Goal: Task Accomplishment & Management: Complete application form

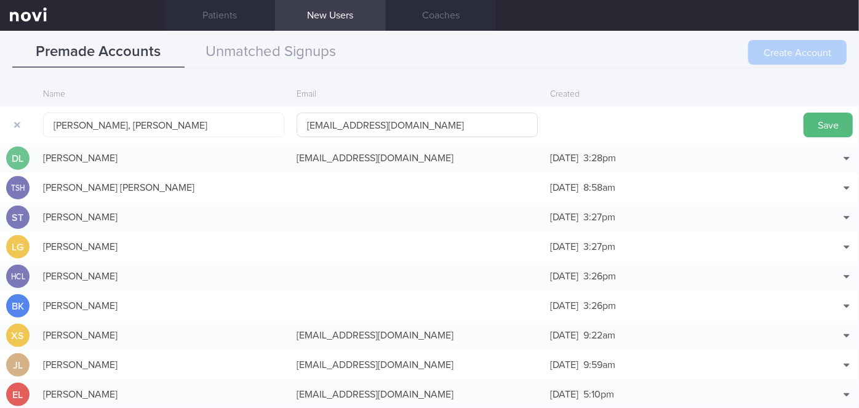
scroll to position [30, 0]
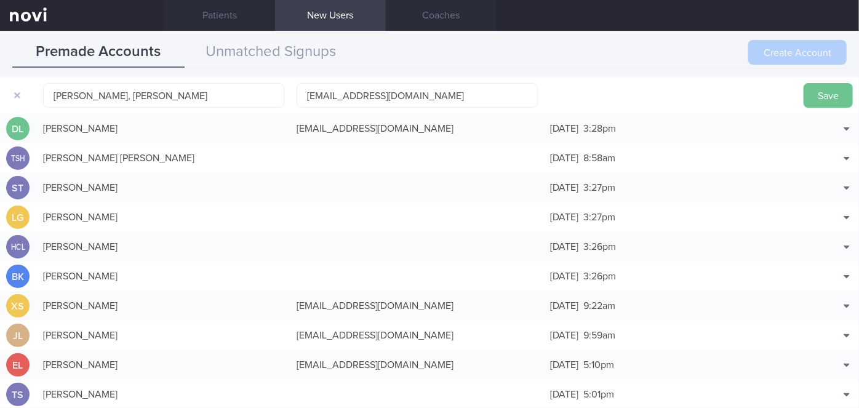
click at [440, 98] on button "Save" at bounding box center [827, 95] width 49 height 25
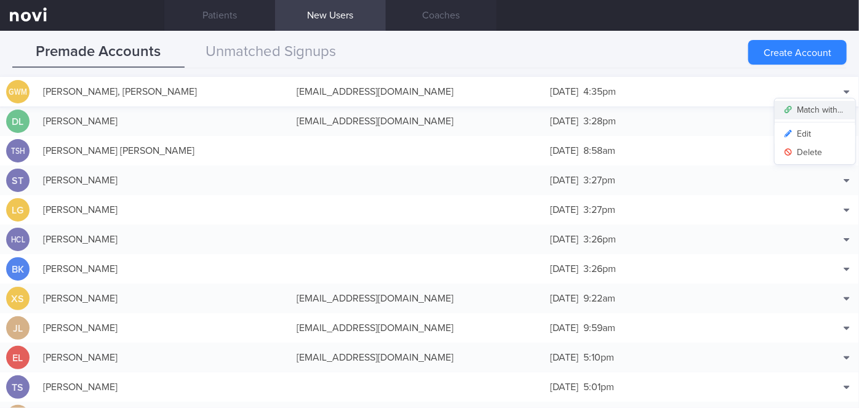
click at [440, 105] on button "Match with..." at bounding box center [815, 110] width 81 height 18
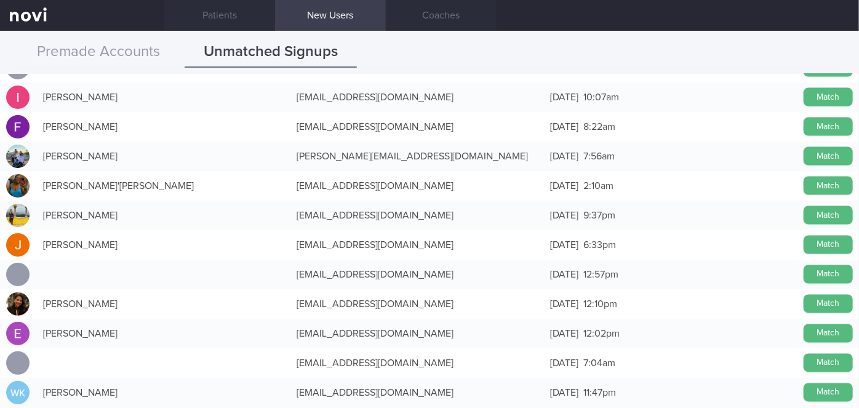
scroll to position [1029, 0]
click at [440, 360] on button "Match" at bounding box center [827, 362] width 49 height 18
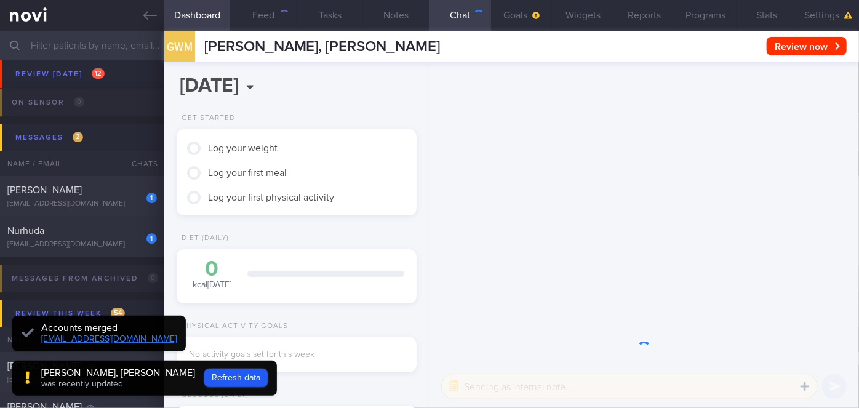
scroll to position [105, 210]
click at [210, 377] on button "Refresh data" at bounding box center [235, 378] width 63 height 18
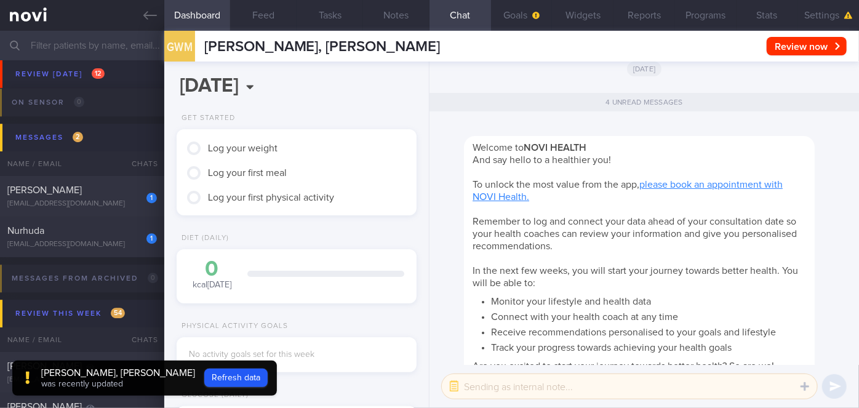
scroll to position [0, 0]
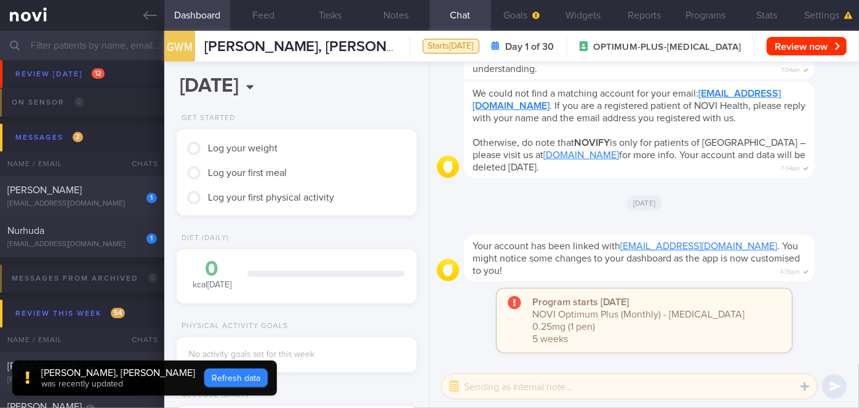
click at [226, 375] on button "Refresh data" at bounding box center [235, 378] width 63 height 18
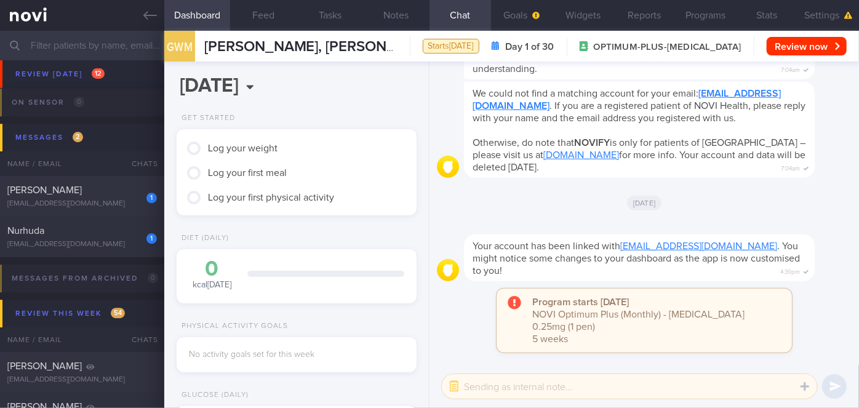
scroll to position [107, 215]
click at [440, 16] on button "Settings" at bounding box center [828, 15] width 62 height 31
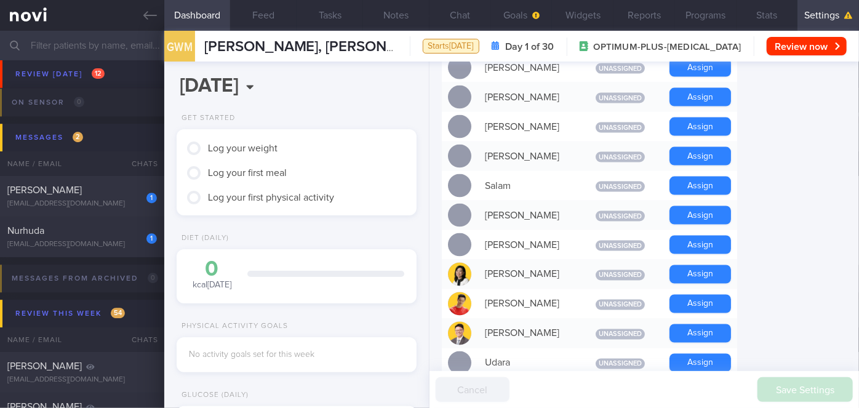
scroll to position [966, 0]
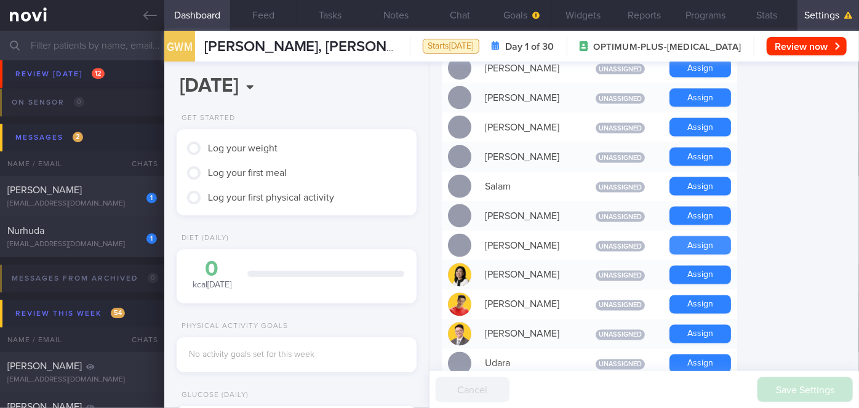
click at [440, 236] on button "Assign" at bounding box center [700, 245] width 62 height 18
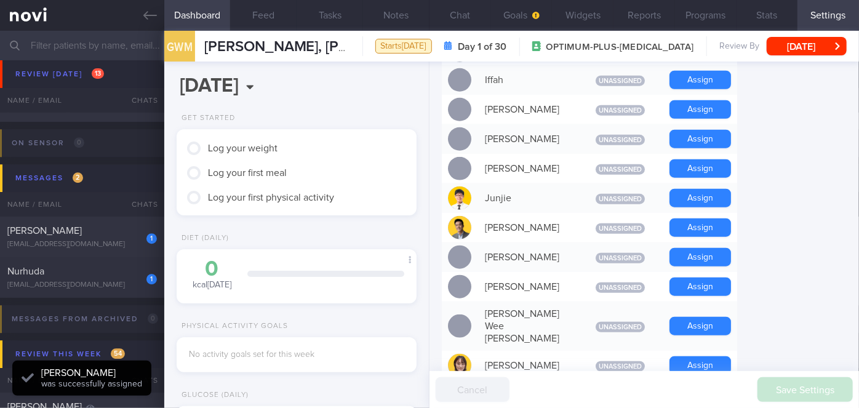
scroll to position [573, 0]
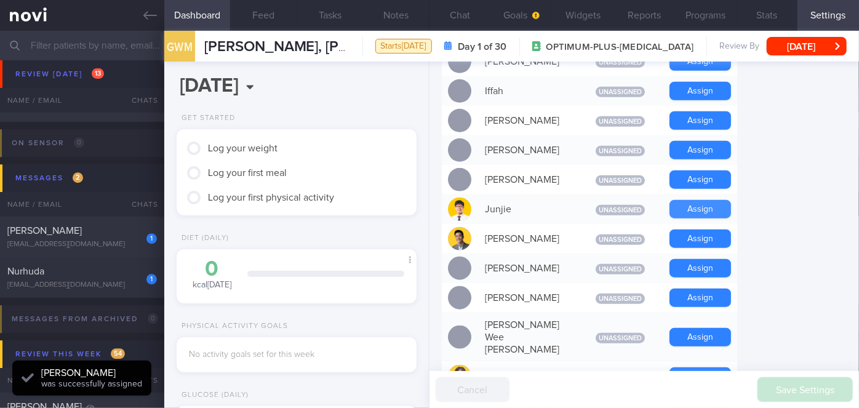
click at [440, 200] on button "Assign" at bounding box center [700, 209] width 62 height 18
click at [440, 16] on button "Chat" at bounding box center [460, 15] width 62 height 31
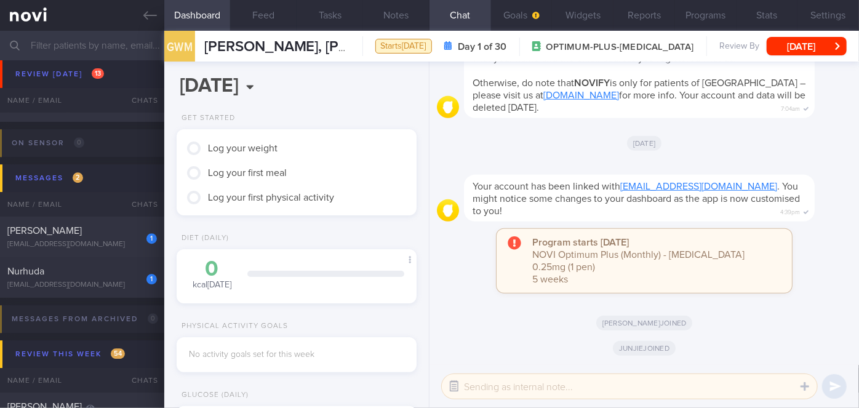
click at [440, 387] on button "button" at bounding box center [454, 386] width 22 height 22
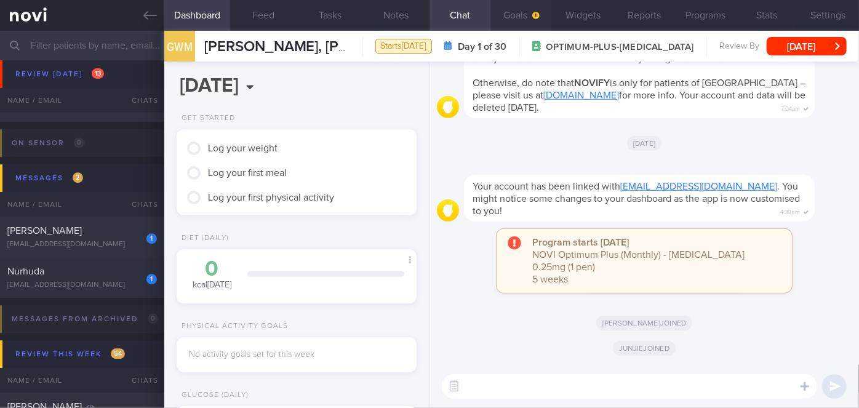
click at [440, 15] on button "Goals" at bounding box center [522, 15] width 62 height 31
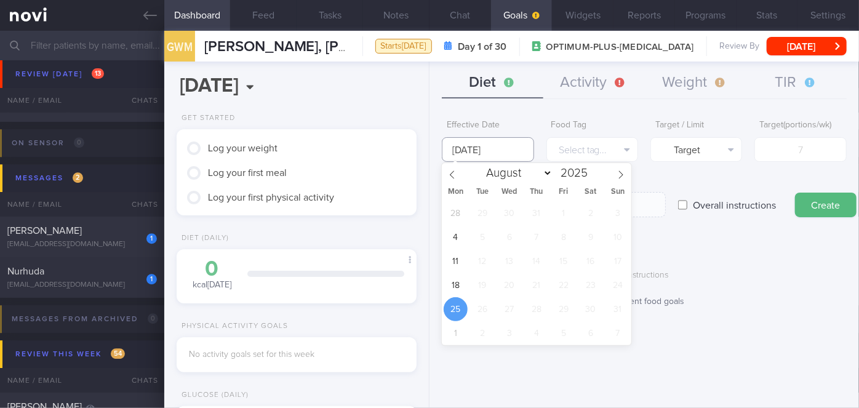
click at [440, 140] on input "[DATE]" at bounding box center [488, 149] width 92 height 25
click at [440, 287] on span "18" at bounding box center [456, 285] width 24 height 24
type input "[DATE]"
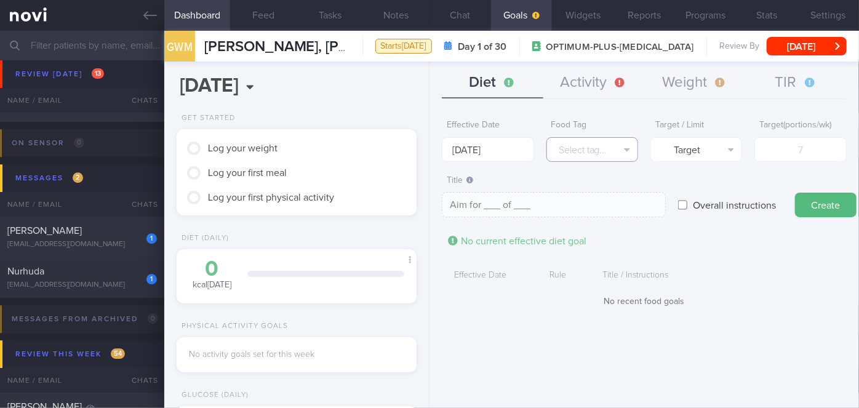
click at [440, 150] on button "Select tag..." at bounding box center [592, 149] width 92 height 25
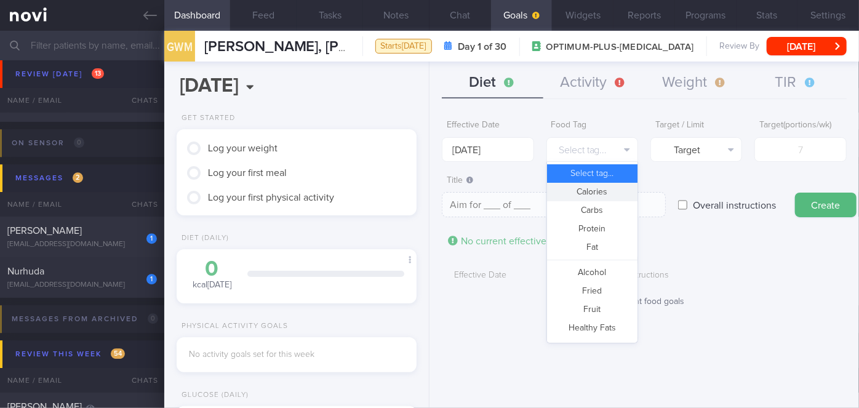
click at [440, 200] on button "Calories" at bounding box center [592, 192] width 90 height 18
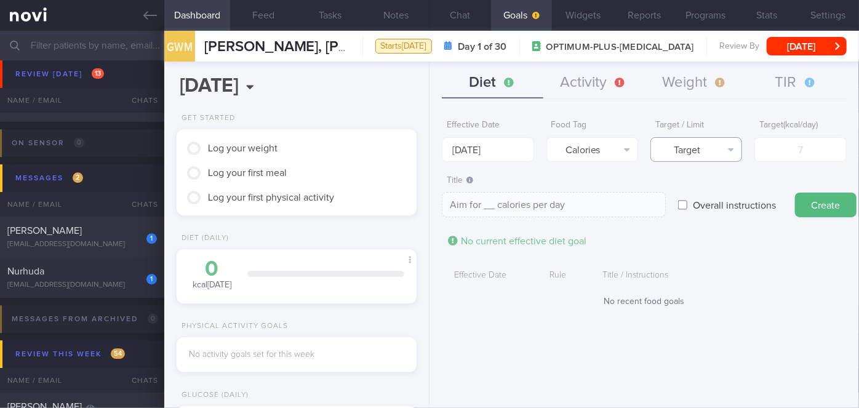
click at [440, 140] on button "Target" at bounding box center [696, 149] width 92 height 25
click at [440, 186] on button "Limit" at bounding box center [696, 192] width 90 height 18
type textarea "Keep to __ calories per day"
type input "1"
type textarea "Keep to 1 calories per day"
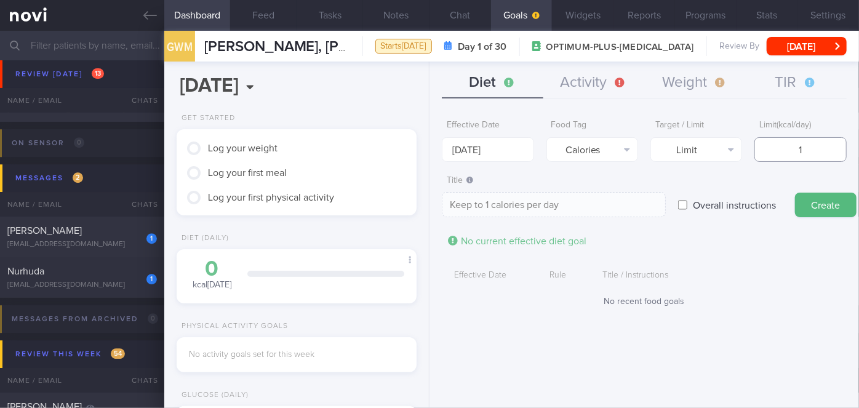
click at [440, 148] on input "1" at bounding box center [800, 149] width 92 height 25
type input "16"
type textarea "Keep to 16 calories per day"
type input "160"
type textarea "Keep to 160 calories per day"
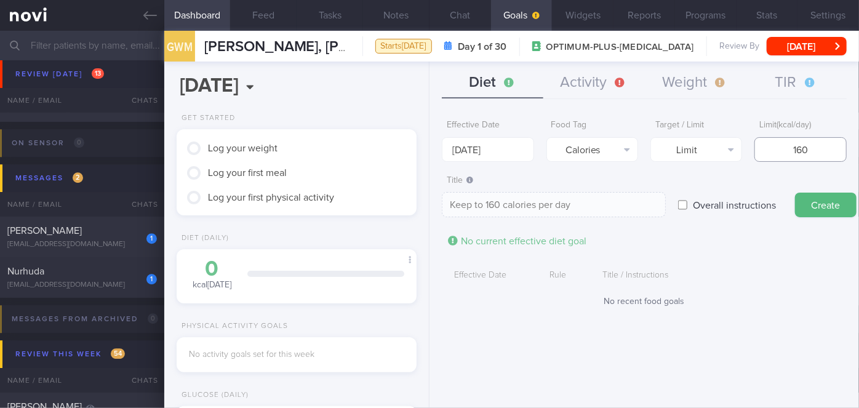
type input "1600"
type textarea "Keep to 1600 calories per day"
type input "1600"
click at [440, 193] on button "Create" at bounding box center [826, 205] width 62 height 25
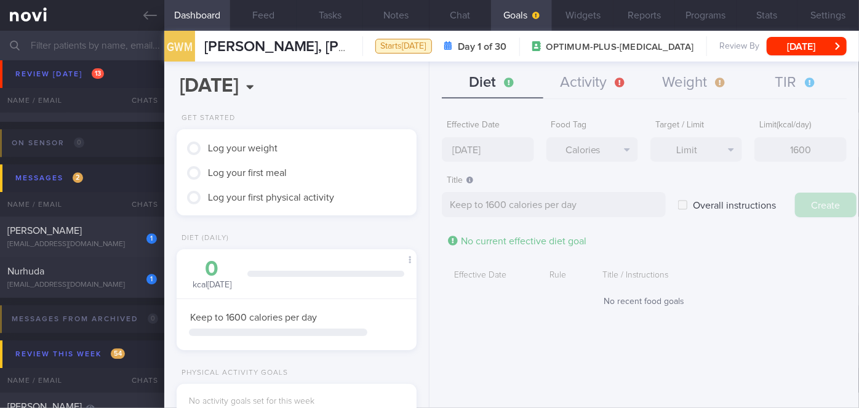
type input "[DATE]"
type textarea "Aim for ___ of ___"
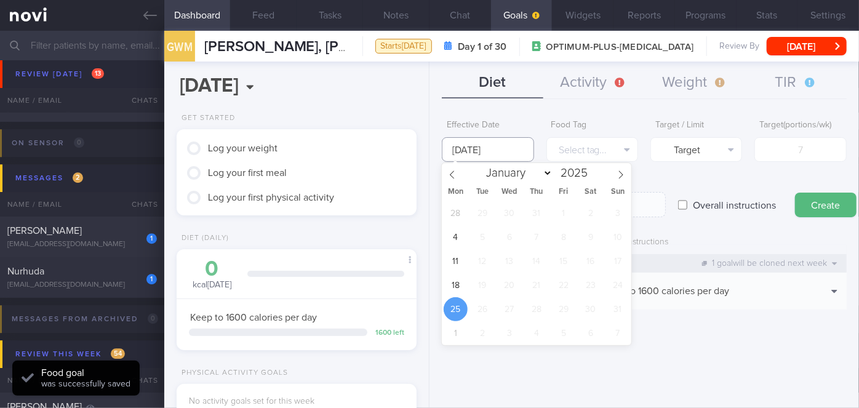
click at [440, 152] on input "[DATE]" at bounding box center [488, 149] width 92 height 25
click at [440, 285] on span "18" at bounding box center [456, 285] width 24 height 24
type input "[DATE]"
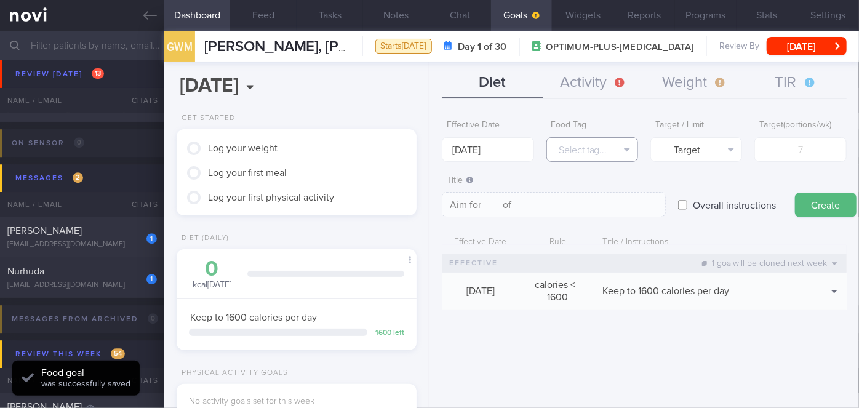
click at [440, 151] on button "Select tag..." at bounding box center [592, 149] width 92 height 25
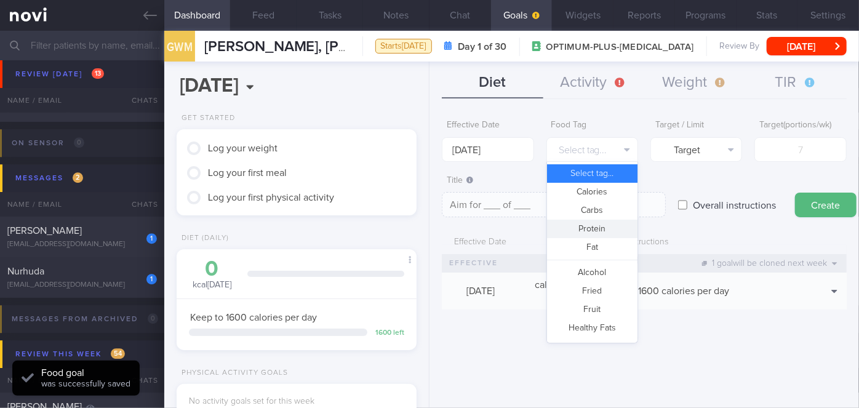
click at [440, 226] on button "Protein" at bounding box center [592, 229] width 90 height 18
type textarea "Aim for __g of protein per day"
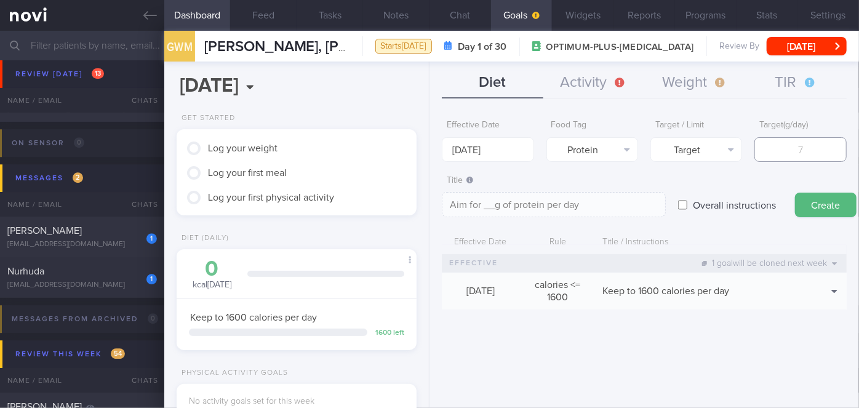
click at [440, 150] on input "number" at bounding box center [800, 149] width 92 height 25
type input "1"
type textarea "Aim for 1g of protein per day"
type input "10"
type textarea "Aim for 10g of protein per day"
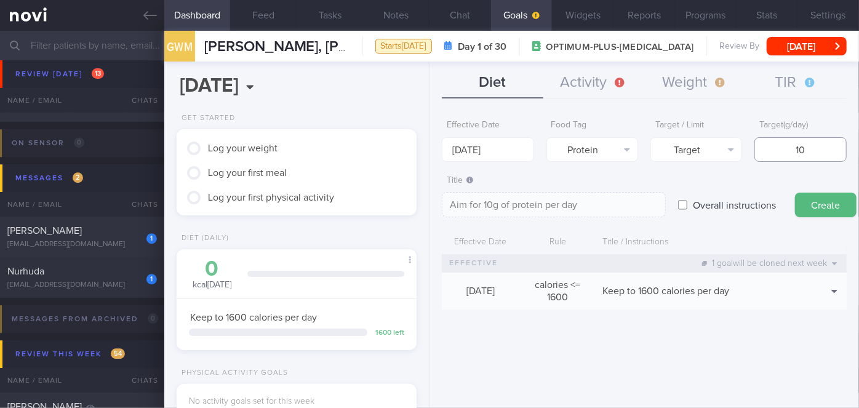
type input "100"
type textarea "Aim for 100g of protein per day"
type input "100"
click at [440, 193] on button "Create" at bounding box center [826, 205] width 62 height 25
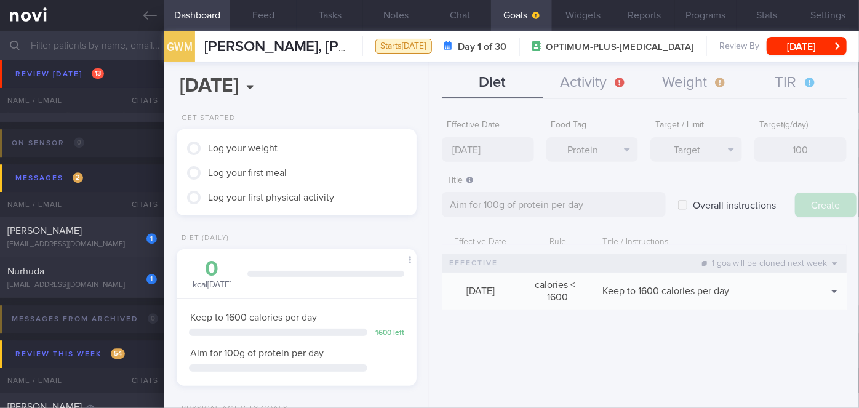
type input "[DATE]"
type textarea "Aim for ___ of ___"
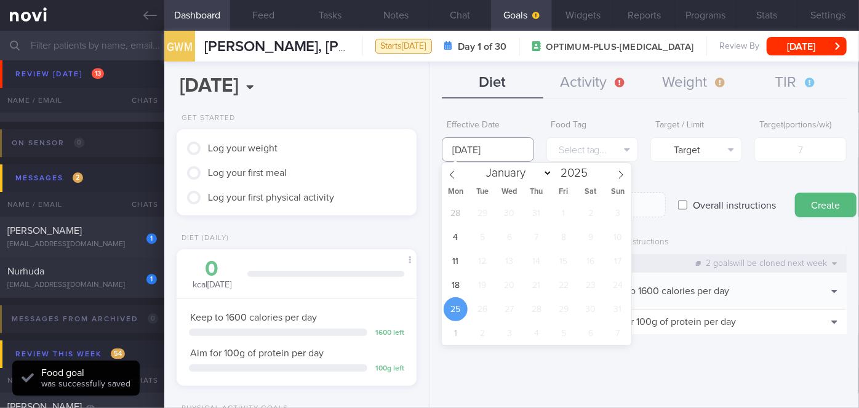
click at [440, 157] on input "[DATE]" at bounding box center [488, 149] width 92 height 25
click at [440, 282] on span "18" at bounding box center [456, 285] width 24 height 24
type input "[DATE]"
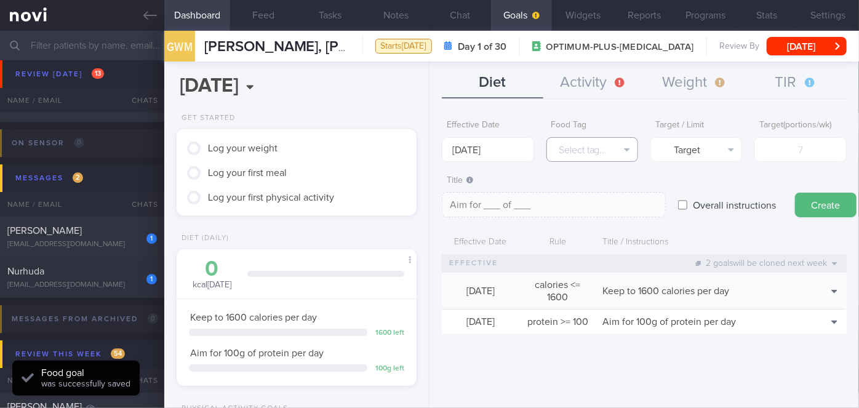
click at [440, 153] on button "Select tag..." at bounding box center [592, 149] width 92 height 25
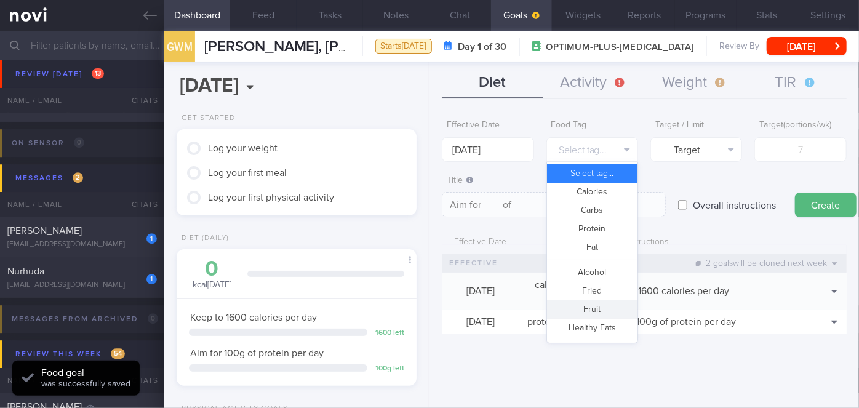
click at [440, 306] on button "Fruit" at bounding box center [592, 309] width 90 height 18
type textarea "Aim for __ portions of fruits per week"
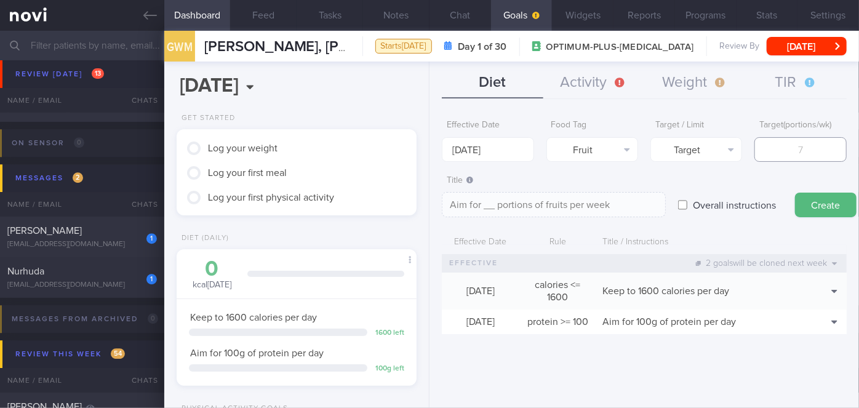
type input "1"
type textarea "Aim for 1 portions of fruits per week"
click at [440, 151] on input "1" at bounding box center [800, 149] width 92 height 25
type input "14"
type textarea "Aim for 14 portions of fruits per week"
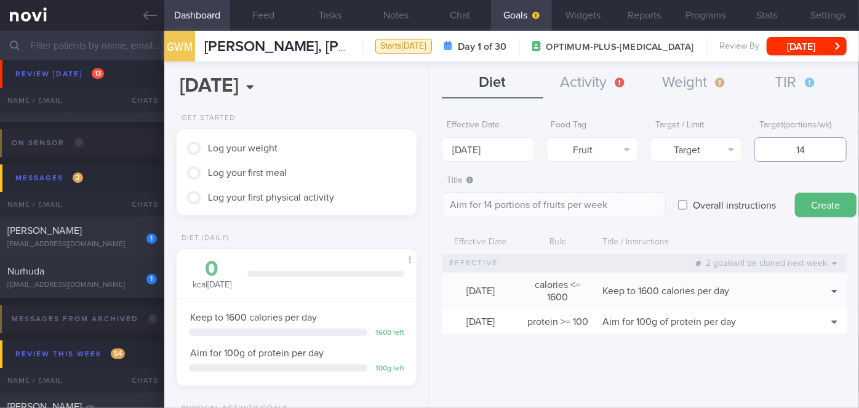
type input "14"
click at [440, 193] on button "Create" at bounding box center [826, 205] width 62 height 25
type input "[DATE]"
type textarea "Aim for ___ of ___"
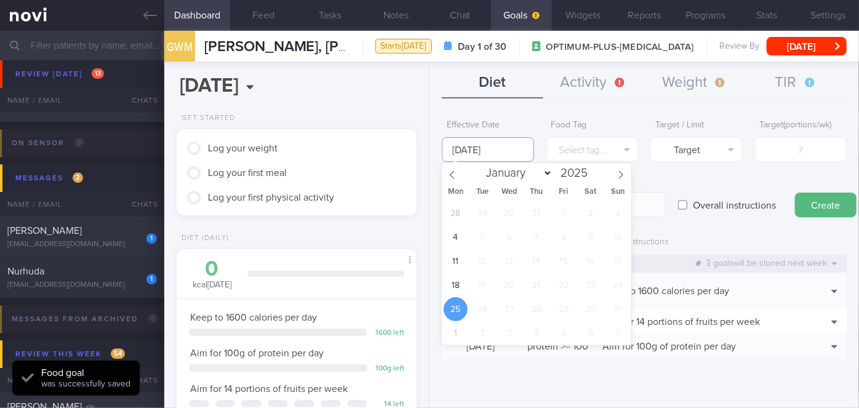
click at [440, 153] on input "[DATE]" at bounding box center [488, 149] width 92 height 25
click at [440, 289] on span "18" at bounding box center [456, 285] width 24 height 24
type input "[DATE]"
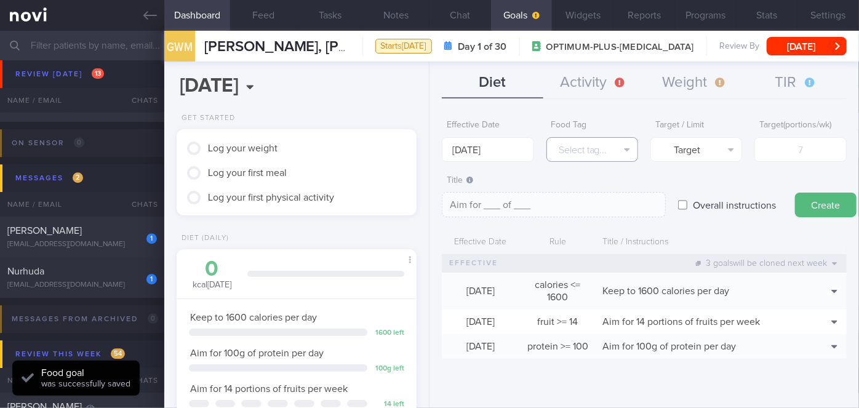
click at [440, 153] on button "Select tag..." at bounding box center [592, 149] width 92 height 25
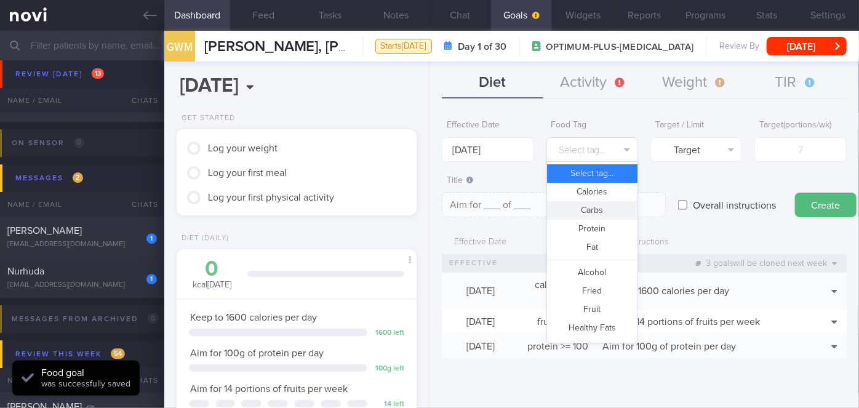
scroll to position [365, 0]
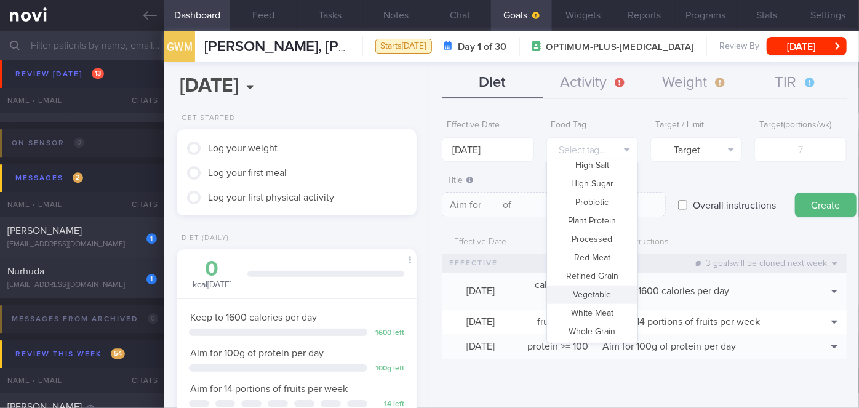
click at [440, 294] on button "Vegetable" at bounding box center [592, 294] width 90 height 18
type textarea "Aim for __ portions of vegetables per week"
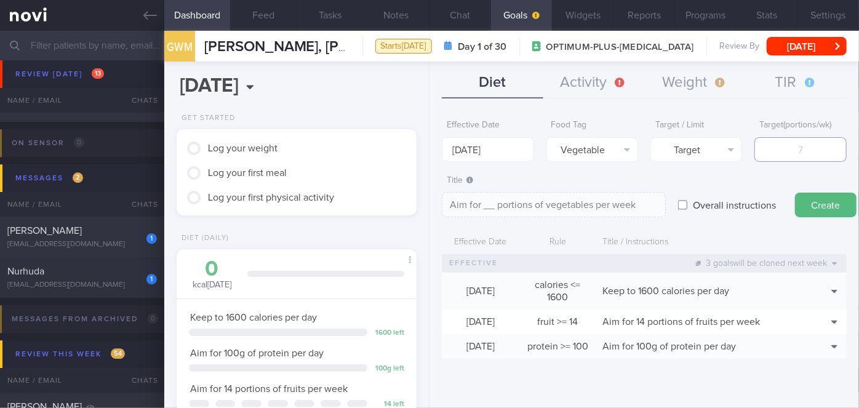
type input "1"
type textarea "Aim for 1 portions of vegetables per week"
click at [440, 148] on input "1" at bounding box center [800, 149] width 92 height 25
type input "14"
type textarea "Aim for 14 portions of vegetables per week"
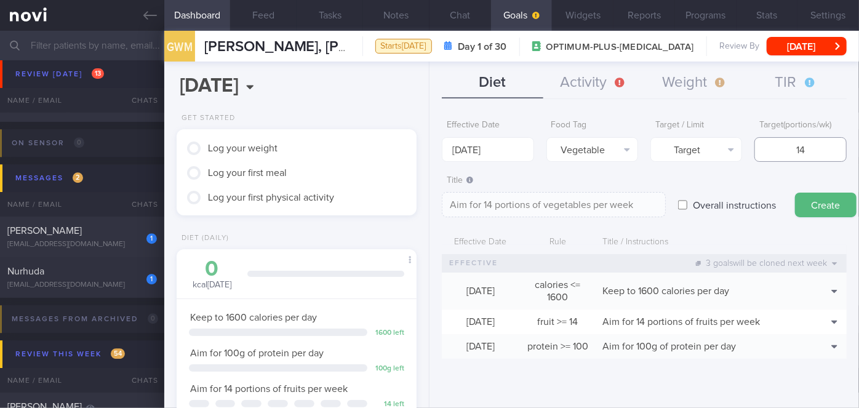
type input "14"
click at [440, 193] on button "Create" at bounding box center [826, 205] width 62 height 25
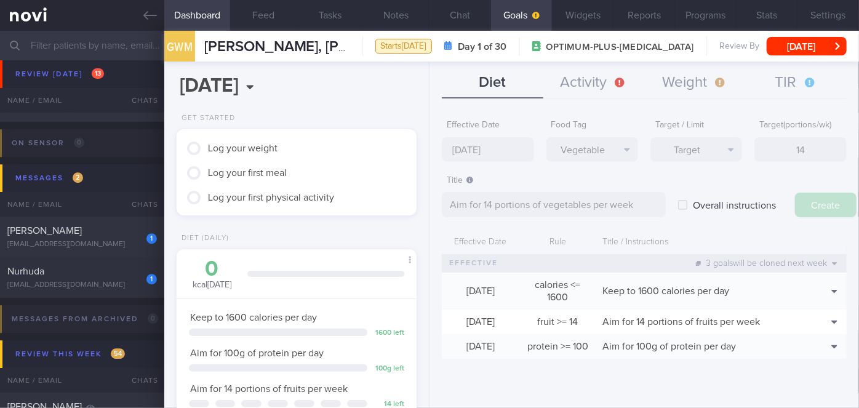
type input "[DATE]"
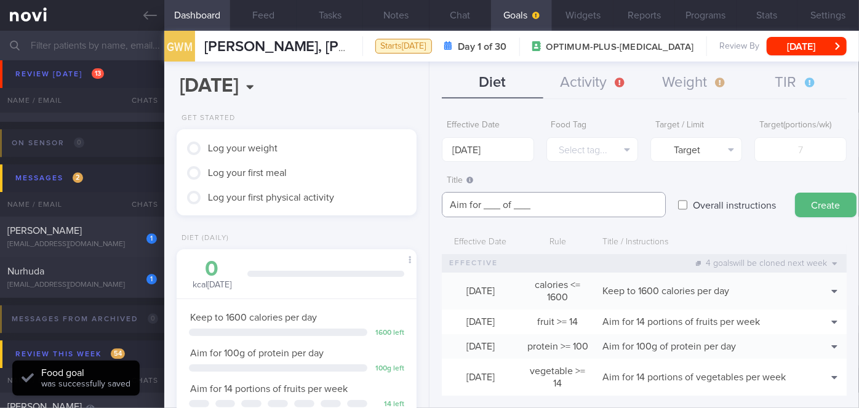
click at [440, 202] on textarea "Aim for ___ of ___" at bounding box center [554, 204] width 224 height 25
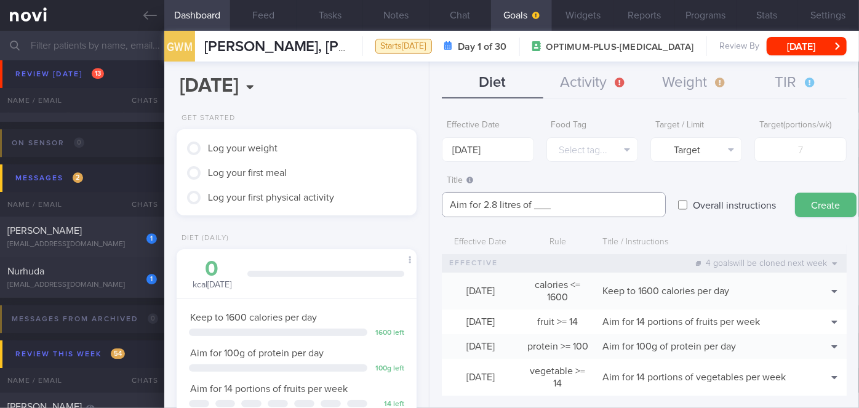
click at [440, 210] on textarea "Aim for 2.8 litres of ___" at bounding box center [554, 204] width 224 height 25
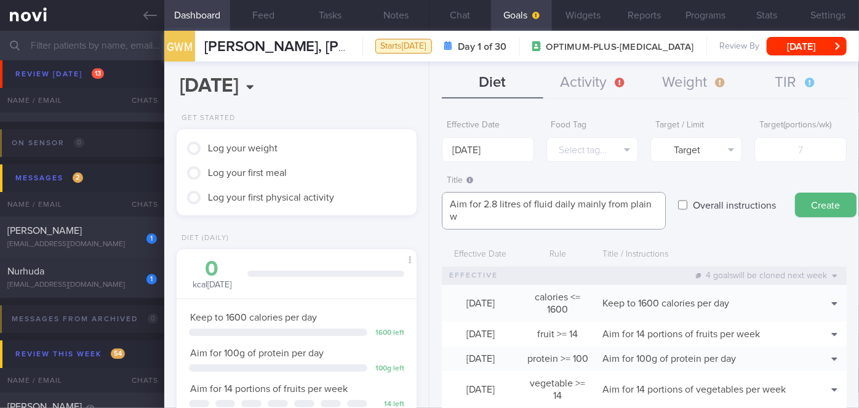
scroll to position [0, 0]
type textarea "Aim for 2.8 litres of fluid daily mainly from plain water, clear soups"
click at [440, 202] on label "Overall instructions" at bounding box center [734, 205] width 95 height 25
click at [440, 202] on input "Overall instructions" at bounding box center [682, 205] width 9 height 25
checkbox input "true"
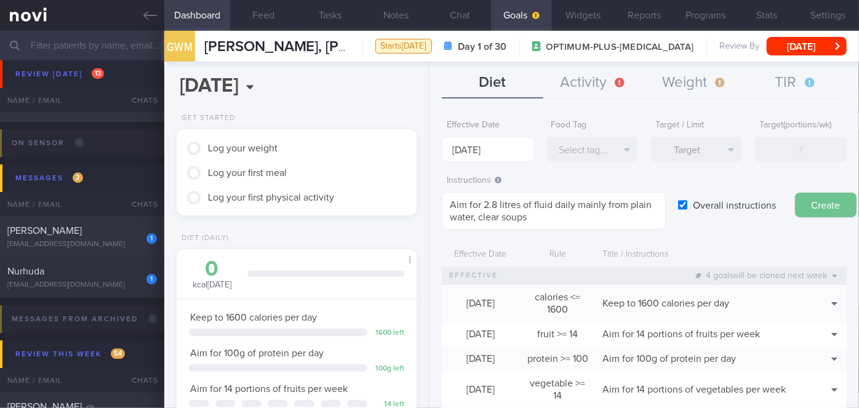
click at [440, 206] on button "Create" at bounding box center [826, 205] width 62 height 25
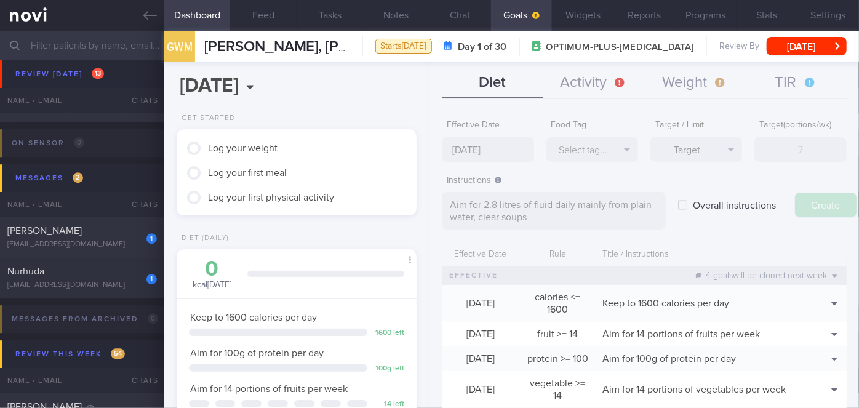
type textarea "Aim for ___ of ___"
checkbox input "false"
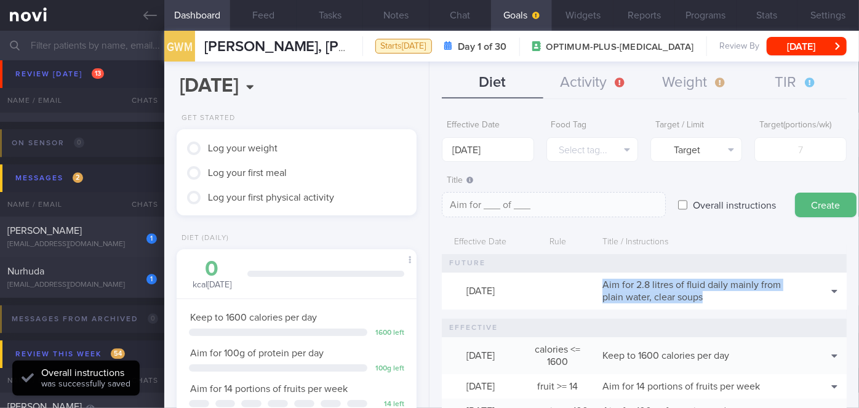
drag, startPoint x: 700, startPoint y: 297, endPoint x: 589, endPoint y: 284, distance: 110.9
click at [440, 284] on div "[DATE] Aim for 2.8 litres of fluid daily mainly from plain water, clear soups C…" at bounding box center [644, 291] width 405 height 37
copy div "Aim for 2.8 litres of fluid daily mainly from plain water, clear soups"
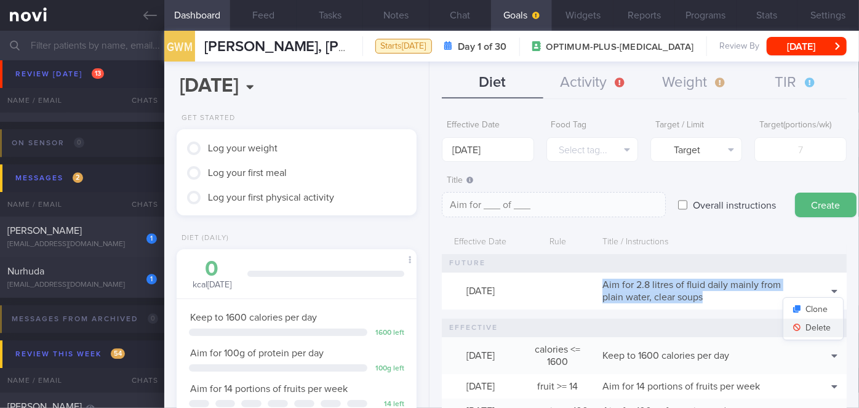
click at [440, 327] on button "Delete" at bounding box center [813, 328] width 60 height 18
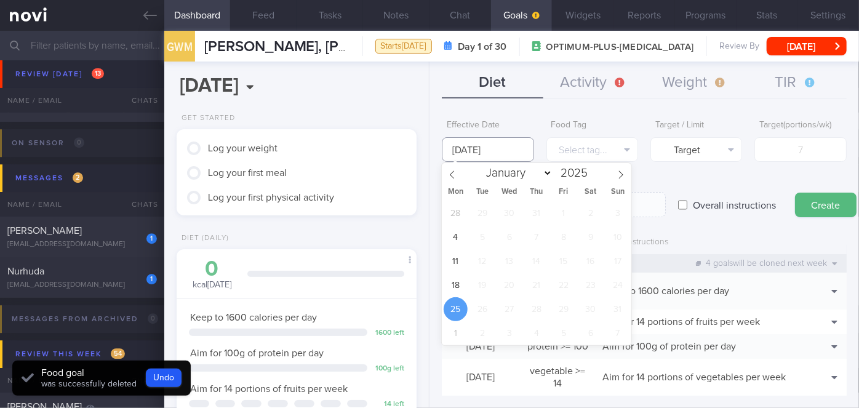
click at [440, 154] on input "[DATE]" at bounding box center [488, 149] width 92 height 25
click at [440, 281] on span "18" at bounding box center [456, 285] width 24 height 24
type input "[DATE]"
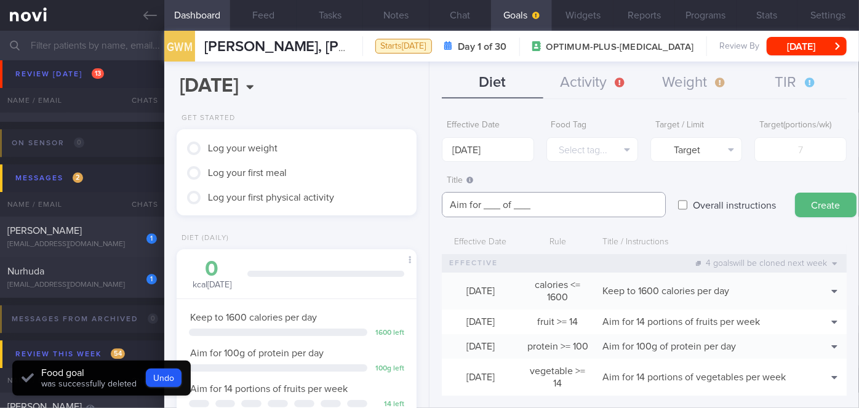
drag, startPoint x: 472, startPoint y: 193, endPoint x: 429, endPoint y: 191, distance: 42.5
click at [429, 191] on div "Effective Date [DATE] Food Tag Select tag... Select tag... Calories Carbs Prote…" at bounding box center [643, 256] width 429 height 303
paste textarea "Aim for 2.8 litres of fluid daily mainly from plain water, clear soups"
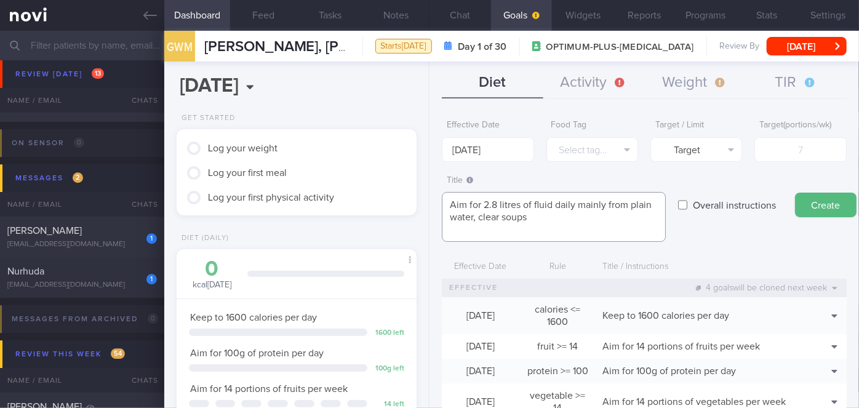
click at [440, 197] on textarea "Aim for 2.8 litres of fluid daily mainly from plain water, clear soups" at bounding box center [554, 217] width 224 height 50
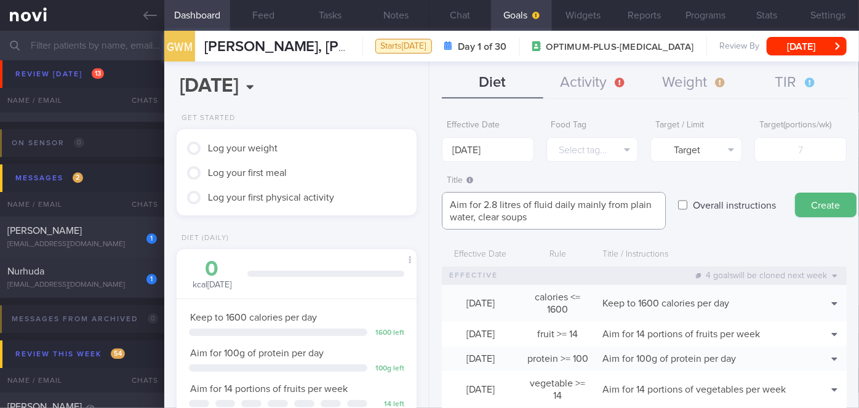
type textarea "Aim for 2.8 litres of fluid daily mainly from plain water, clear soups"
click at [440, 197] on label "Overall instructions" at bounding box center [734, 205] width 95 height 25
click at [440, 197] on input "Overall instructions" at bounding box center [682, 205] width 9 height 25
checkbox input "true"
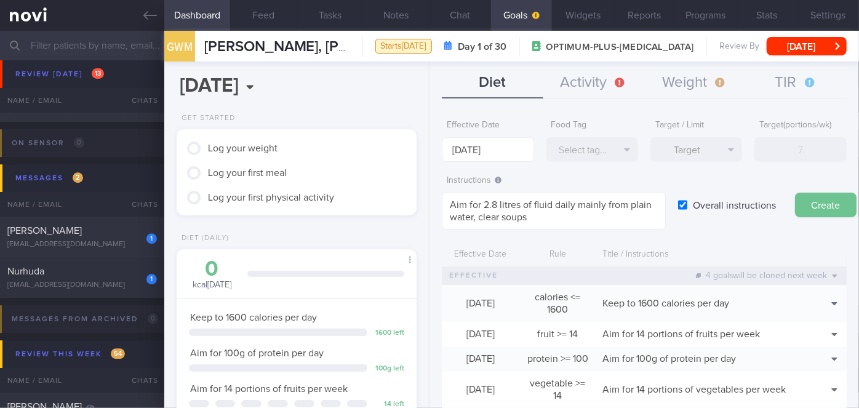
click at [440, 205] on button "Create" at bounding box center [826, 205] width 62 height 25
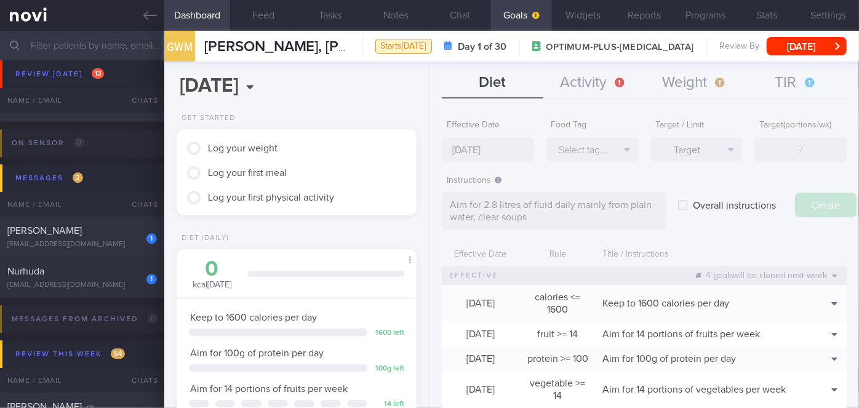
type input "[DATE]"
type textarea "Aim for ___ of ___"
checkbox input "false"
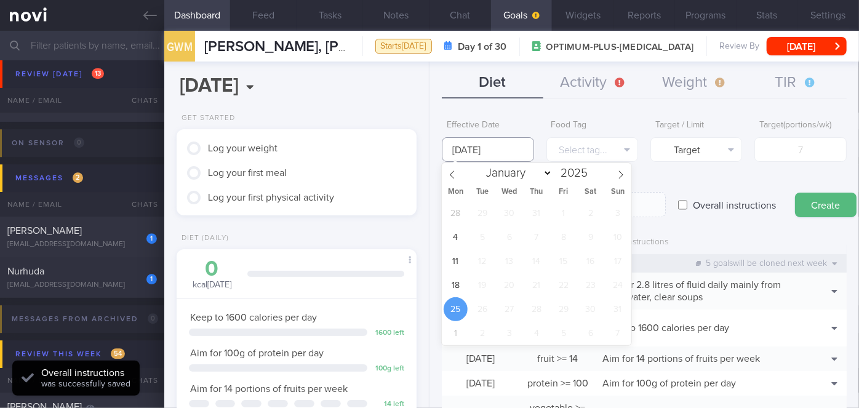
click at [440, 158] on input "[DATE]" at bounding box center [488, 149] width 92 height 25
click at [440, 284] on span "18" at bounding box center [456, 285] width 24 height 24
type input "[DATE]"
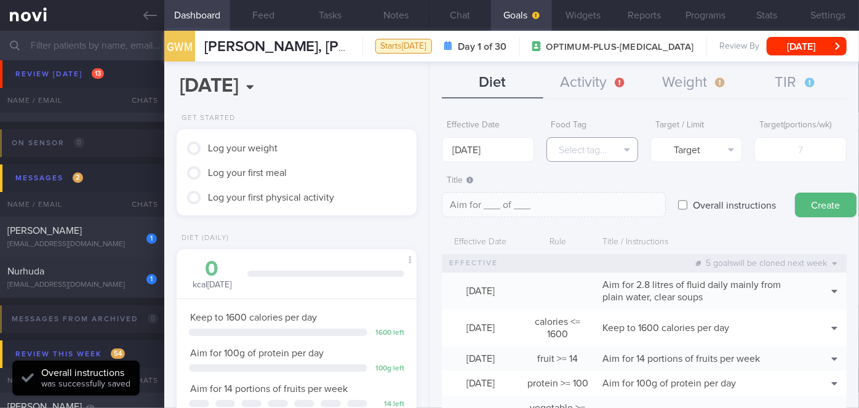
click at [440, 148] on button "Select tag..." at bounding box center [592, 149] width 92 height 25
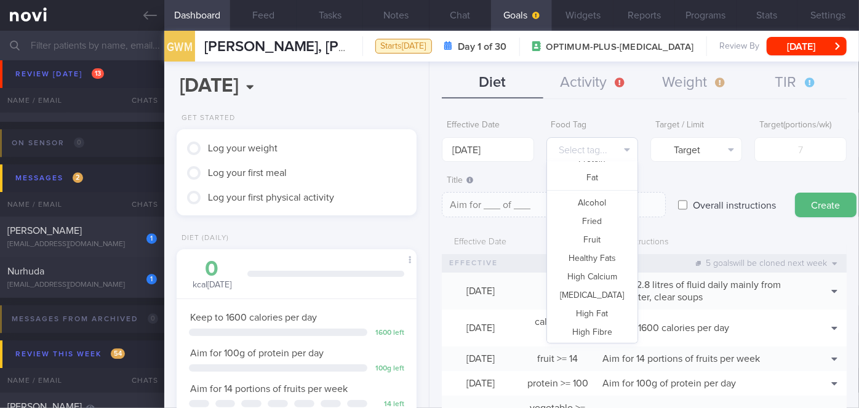
scroll to position [62, 0]
click at [440, 231] on button "Fried" at bounding box center [592, 229] width 90 height 18
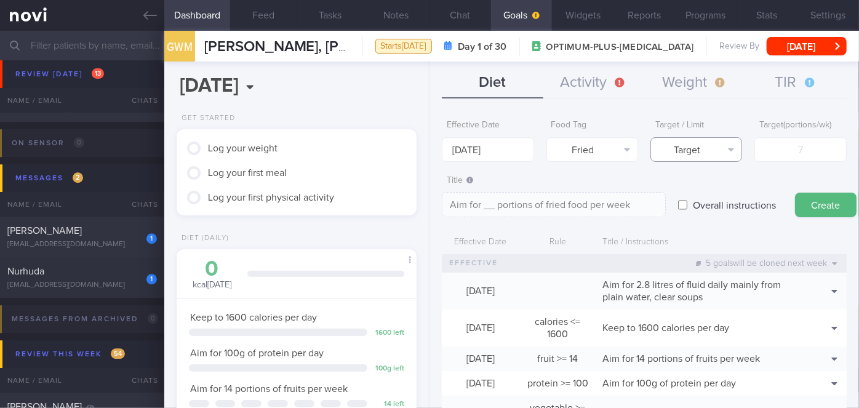
click at [440, 138] on button "Target" at bounding box center [696, 149] width 92 height 25
click at [440, 193] on button "Limit" at bounding box center [696, 192] width 90 height 18
type textarea "Keep to __ portions of fried food per week"
type input "2"
type textarea "Keep to 2 portions of fried food per week"
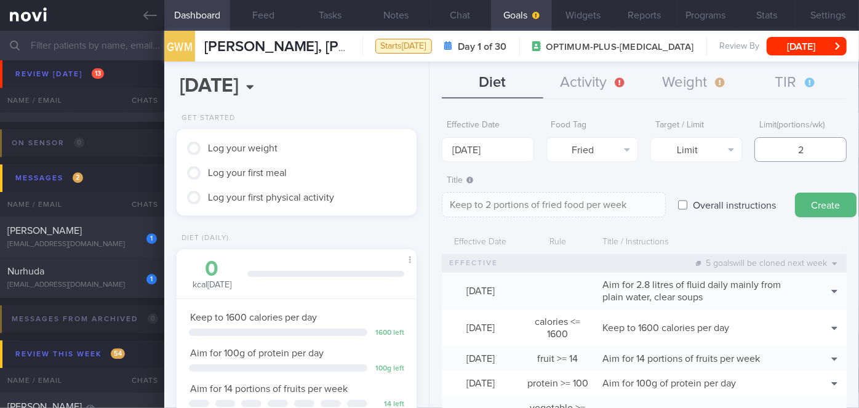
click at [440, 157] on input "2" at bounding box center [800, 149] width 92 height 25
type input "2"
click at [440, 201] on button "Create" at bounding box center [826, 205] width 62 height 25
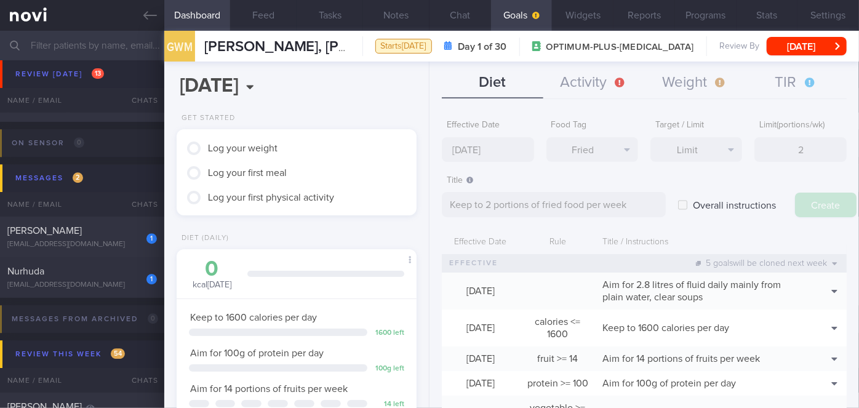
type input "[DATE]"
type textarea "Aim for ___ of ___"
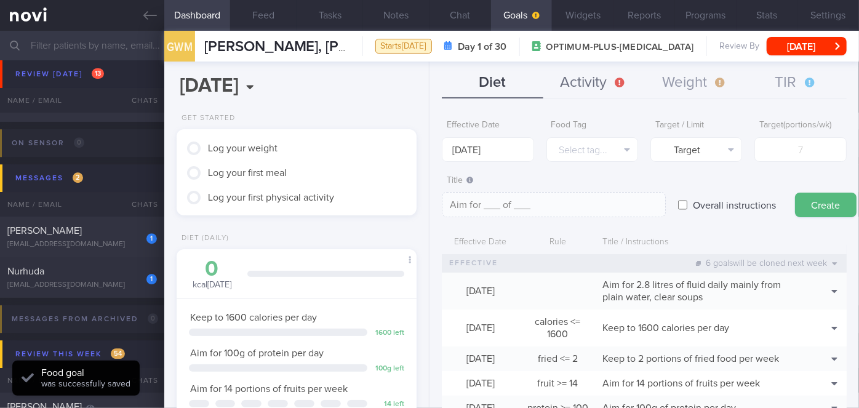
click at [440, 87] on button "Activity" at bounding box center [593, 83] width 101 height 31
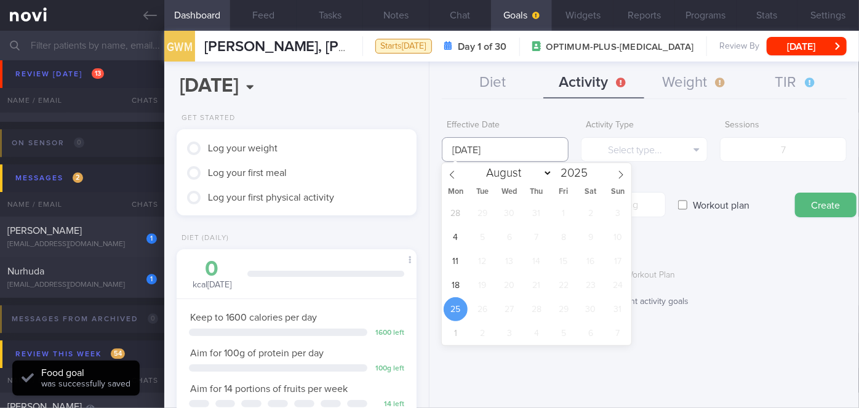
click at [440, 150] on input "[DATE]" at bounding box center [505, 149] width 127 height 25
click at [440, 291] on span "18" at bounding box center [456, 285] width 24 height 24
type input "[DATE]"
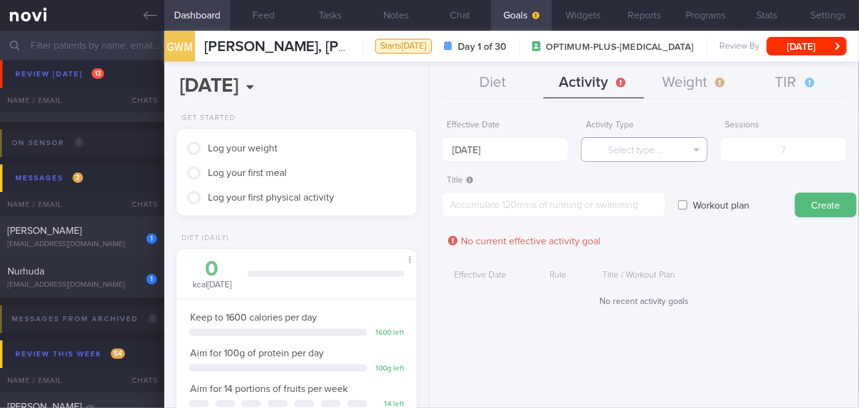
click at [440, 146] on button "Select type..." at bounding box center [644, 149] width 127 height 25
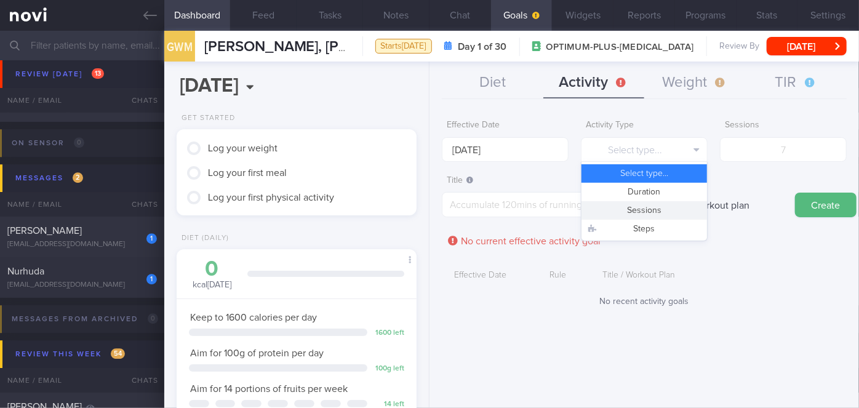
click at [440, 207] on button "Sessions" at bounding box center [644, 210] width 126 height 18
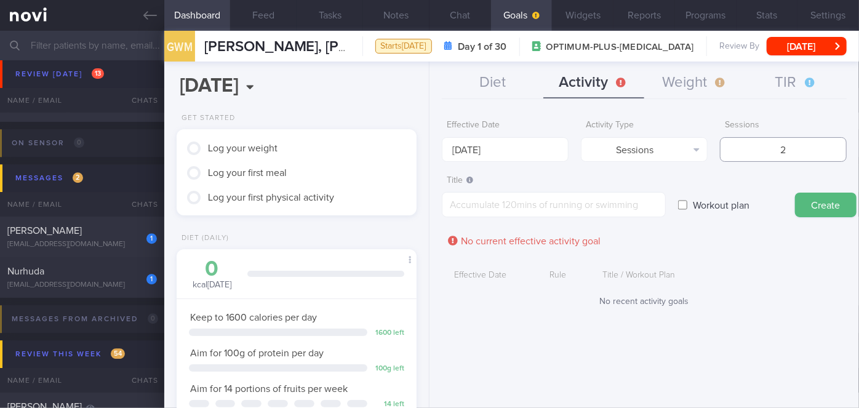
click at [440, 150] on input "2" at bounding box center [783, 149] width 127 height 25
type input "2"
click at [440, 197] on textarea at bounding box center [554, 204] width 224 height 25
type textarea "Aim for x2/week of strength training"
click at [440, 200] on button "Create" at bounding box center [826, 205] width 62 height 25
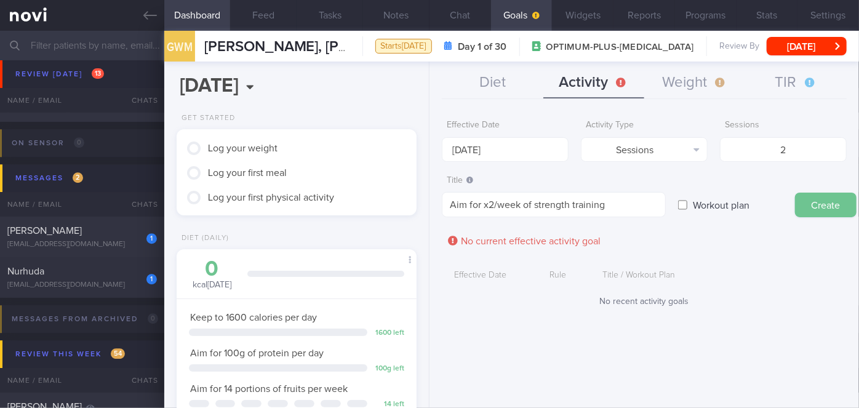
type input "[DATE]"
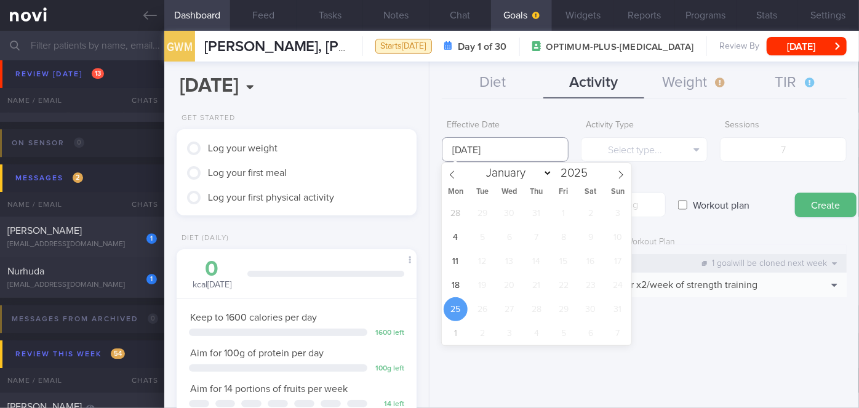
click at [440, 150] on input "[DATE]" at bounding box center [505, 149] width 127 height 25
click at [440, 285] on span "18" at bounding box center [456, 285] width 24 height 24
type input "[DATE]"
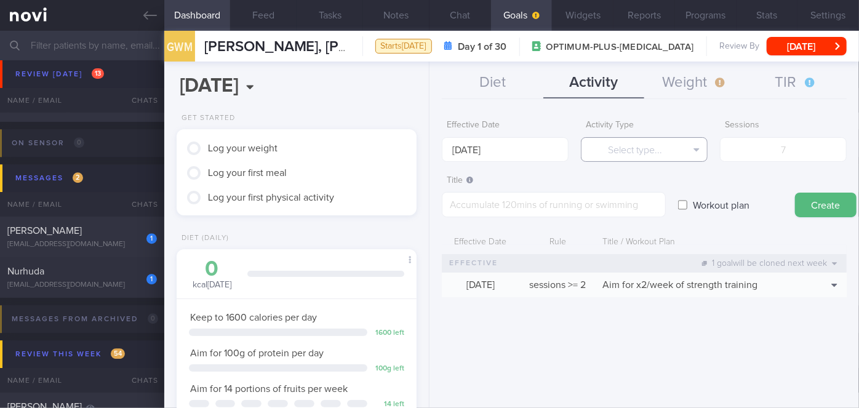
click at [440, 150] on button "Select type..." at bounding box center [644, 149] width 127 height 25
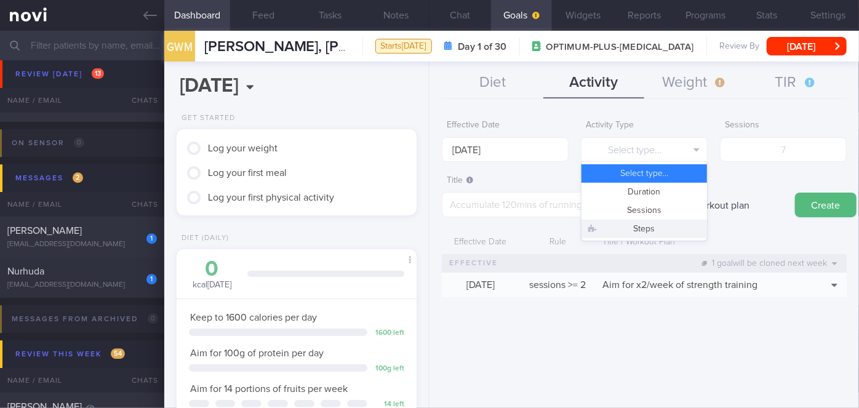
click at [440, 226] on button "Steps" at bounding box center [644, 229] width 126 height 18
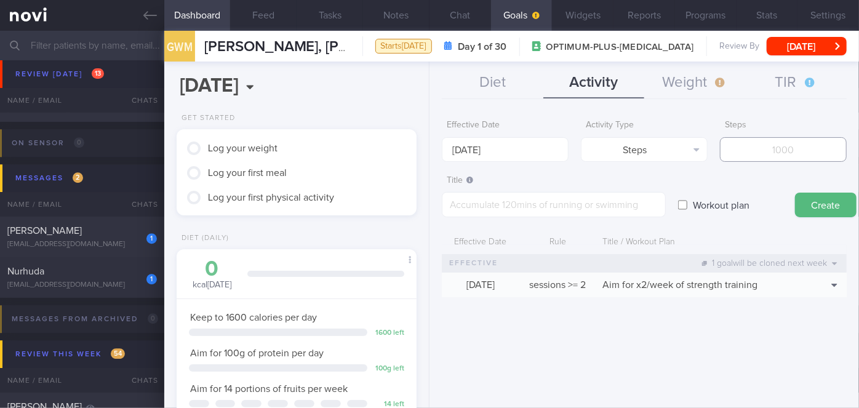
click at [440, 150] on input "number" at bounding box center [783, 149] width 127 height 25
type input "35000"
click at [440, 209] on textarea at bounding box center [554, 204] width 224 height 25
type textarea "Aim for 5,000 steps daily"
click at [440, 202] on button "Create" at bounding box center [826, 205] width 62 height 25
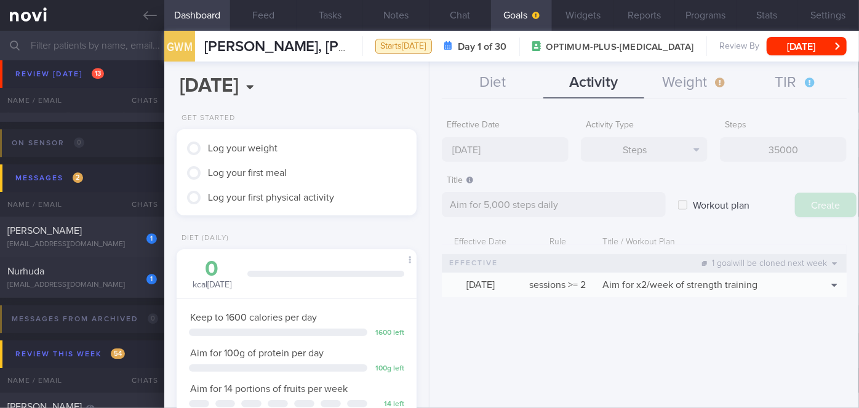
type input "[DATE]"
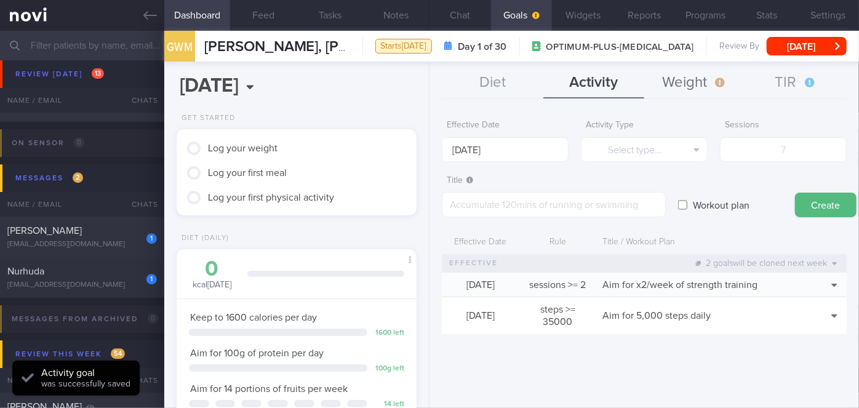
click at [440, 84] on button "Weight" at bounding box center [694, 83] width 101 height 31
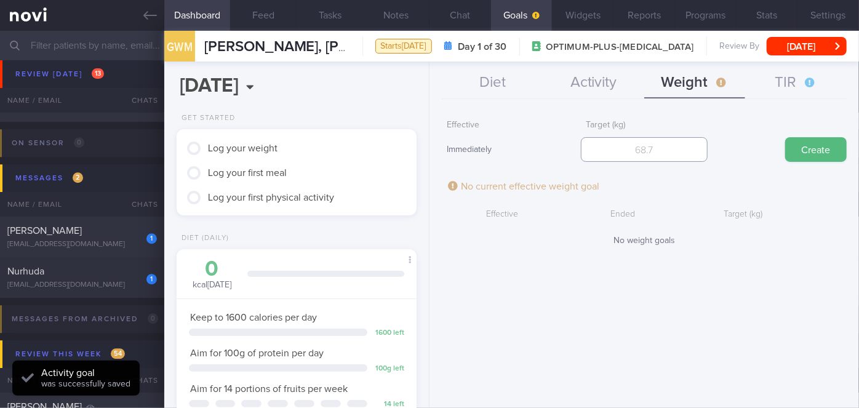
click at [440, 143] on input "number" at bounding box center [644, 149] width 127 height 25
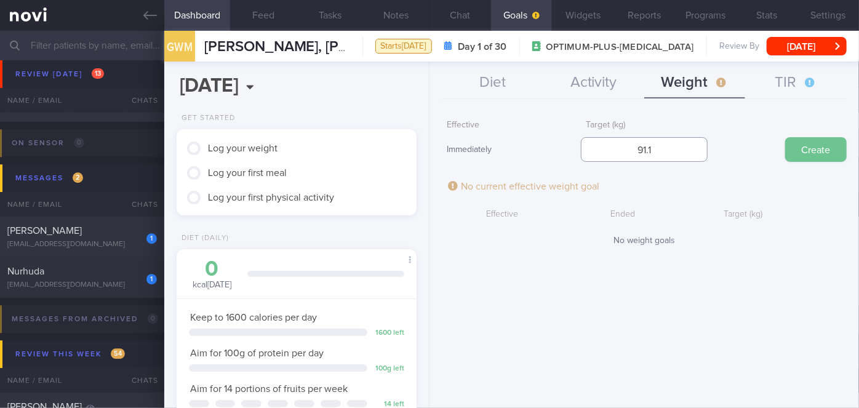
type input "91.1"
click at [440, 154] on button "Create" at bounding box center [816, 149] width 62 height 25
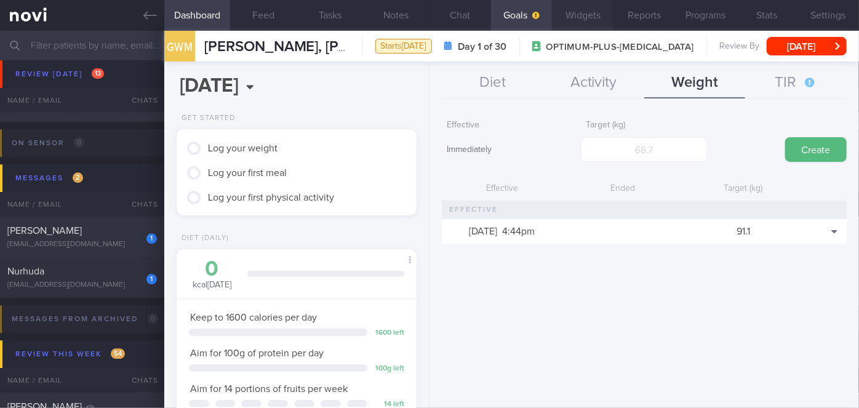
click at [440, 18] on button "Widgets" at bounding box center [583, 15] width 62 height 31
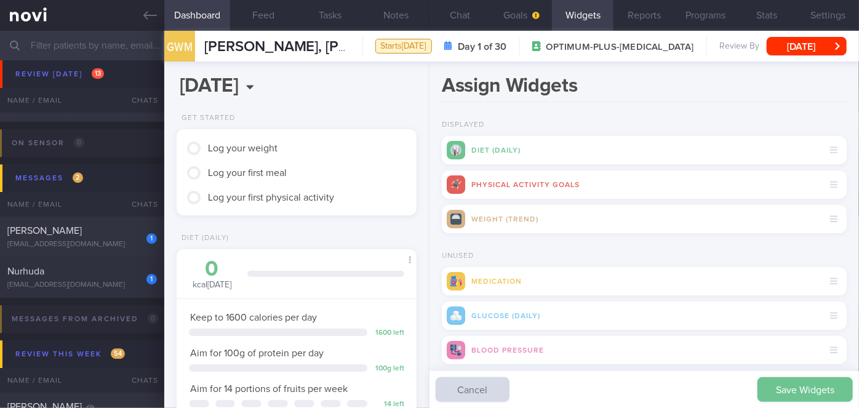
click at [440, 389] on button "Save Widgets" at bounding box center [804, 389] width 95 height 25
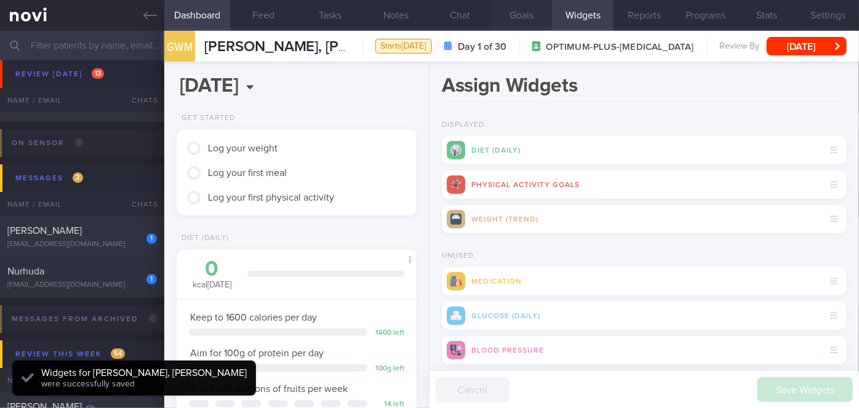
click at [440, 18] on button "Goals" at bounding box center [522, 15] width 62 height 31
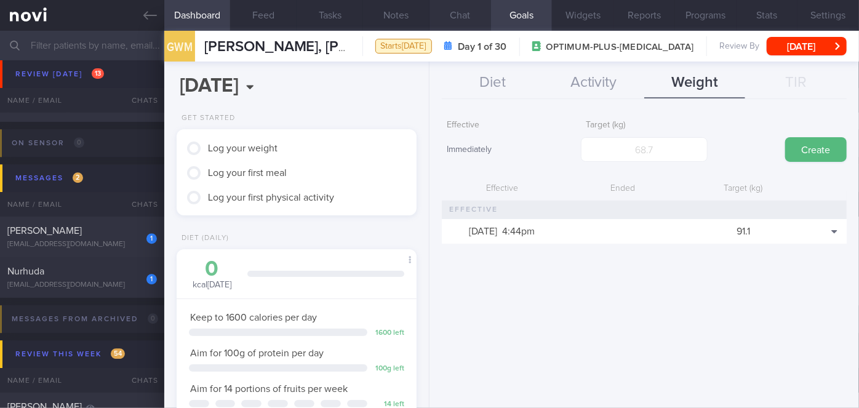
click at [440, 9] on button "Chat" at bounding box center [460, 15] width 62 height 31
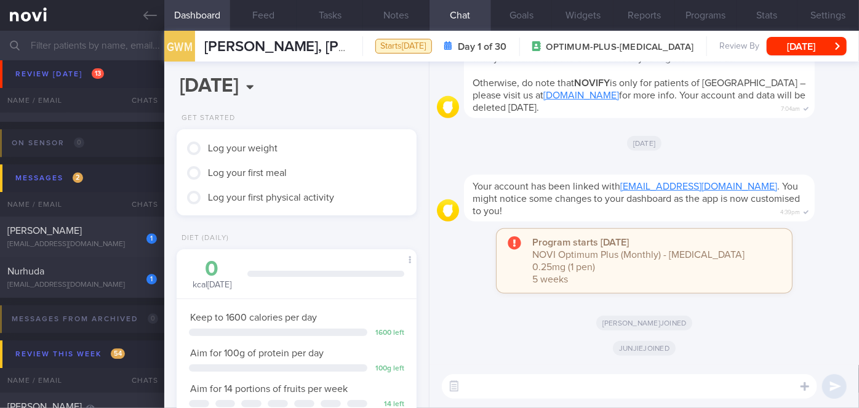
click at [440, 383] on textarea at bounding box center [629, 386] width 375 height 25
paste textarea "Hi Ms [PERSON_NAME], I'm [PERSON_NAME], your Health Coach. It was nice speaking…"
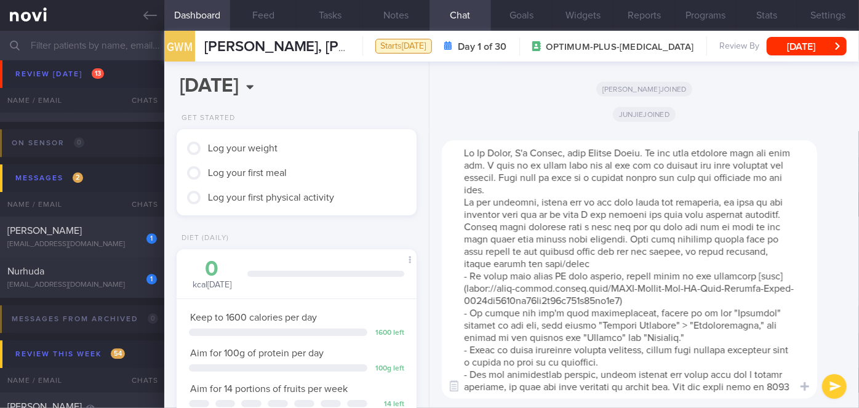
click at [440, 155] on textarea at bounding box center [629, 269] width 375 height 258
click at [440, 189] on textarea at bounding box center [629, 269] width 375 height 258
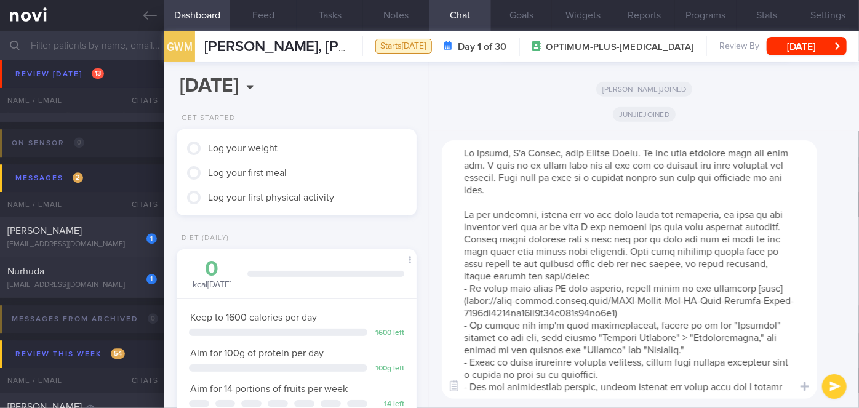
scroll to position [86, 0]
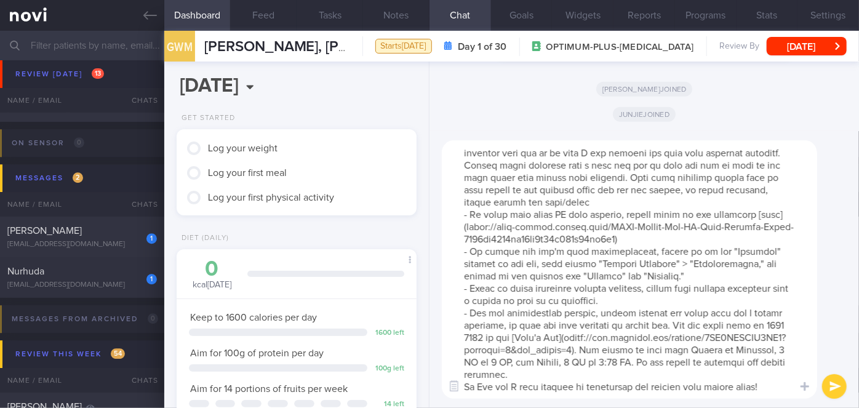
click at [440, 369] on textarea at bounding box center [629, 269] width 375 height 258
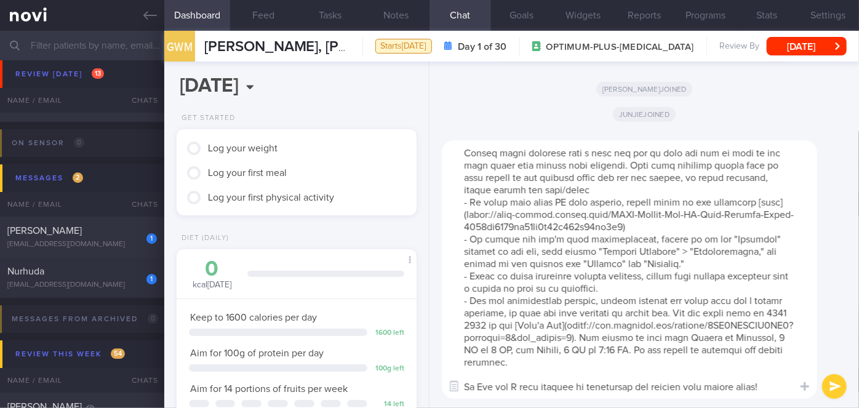
scroll to position [0, 0]
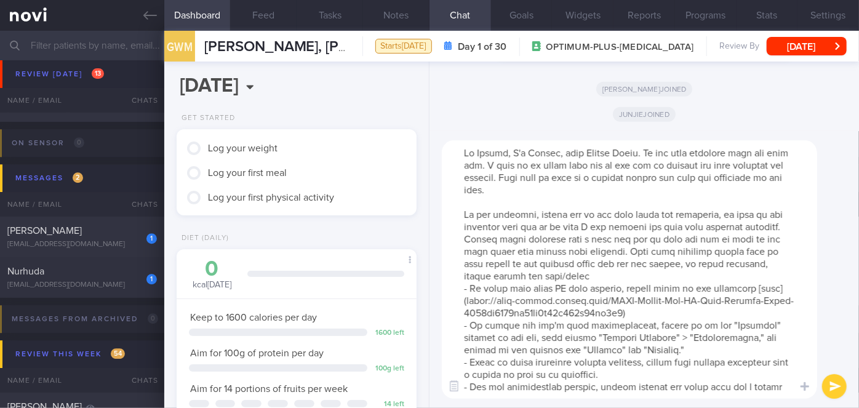
type textarea "Hi [PERSON_NAME], I'm [PERSON_NAME], your Health Coach. It was nice speaking wi…"
click at [440, 389] on button "submit" at bounding box center [834, 386] width 25 height 25
